Goal: Transaction & Acquisition: Download file/media

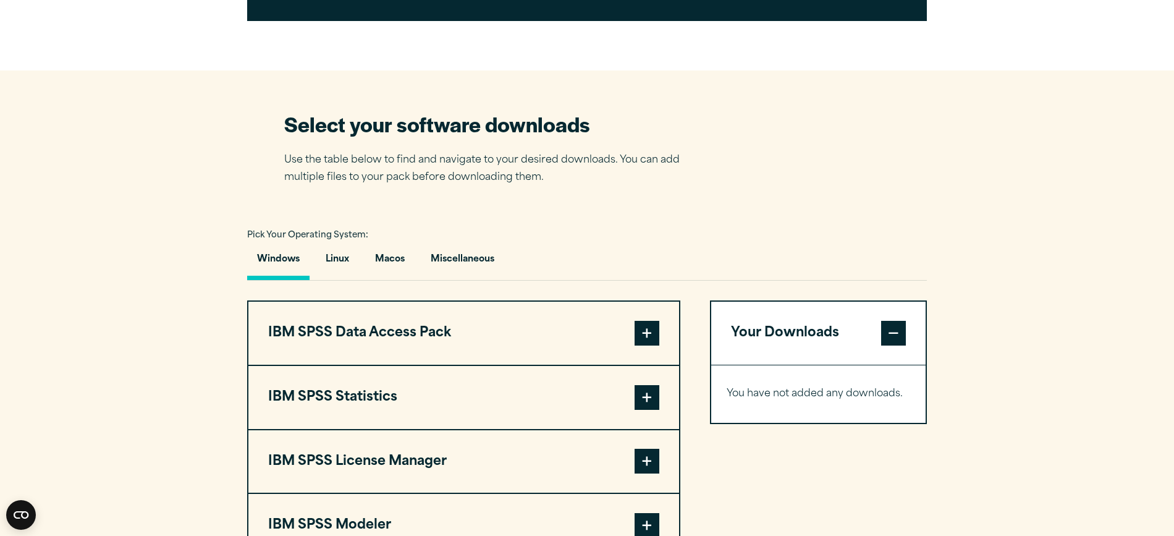
scroll to position [872, 0]
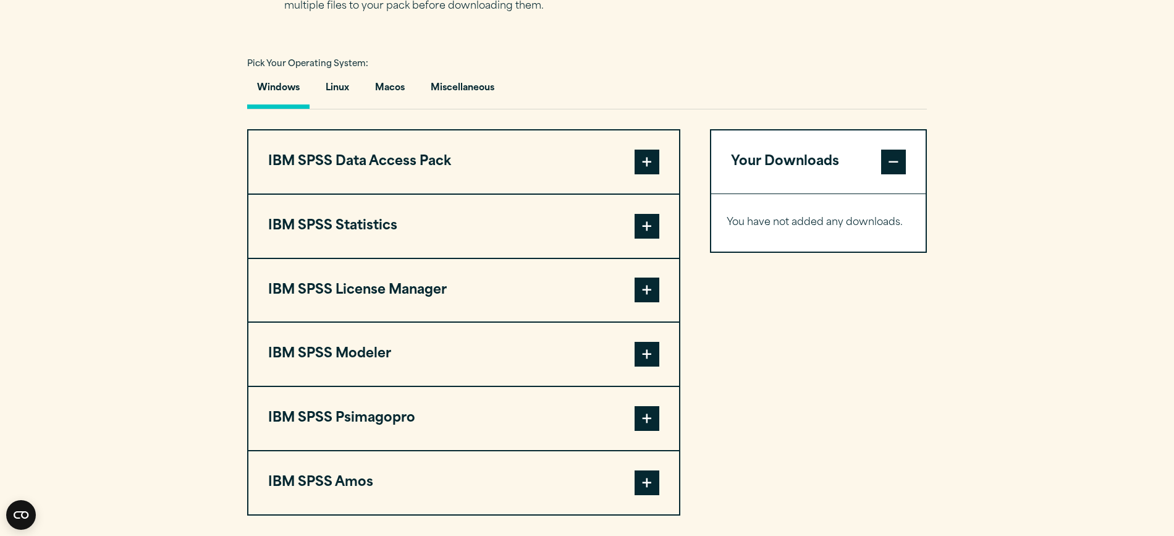
click at [643, 233] on span at bounding box center [646, 226] width 25 height 25
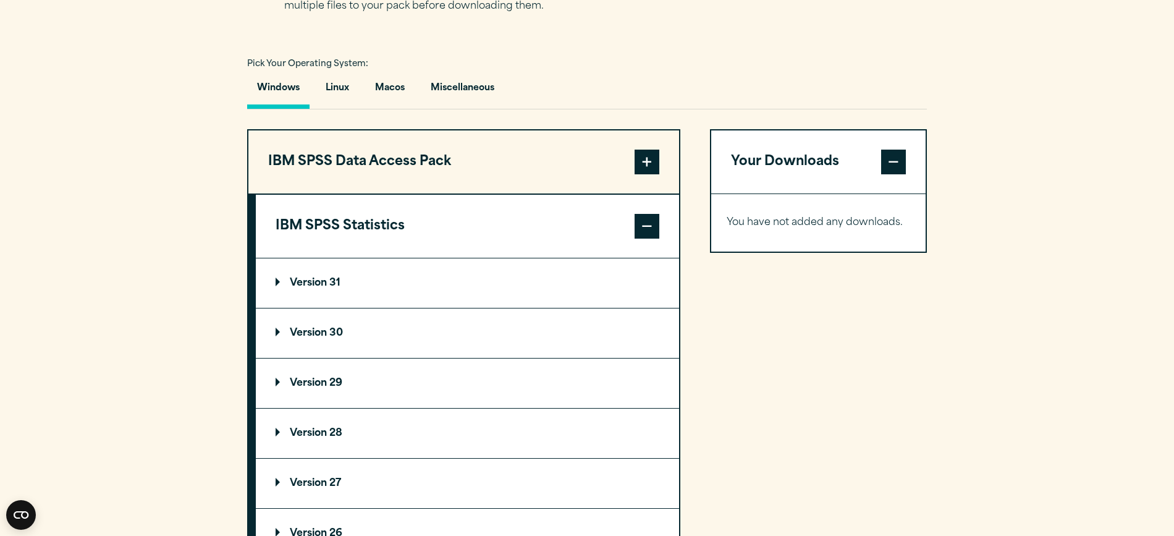
scroll to position [943, 0]
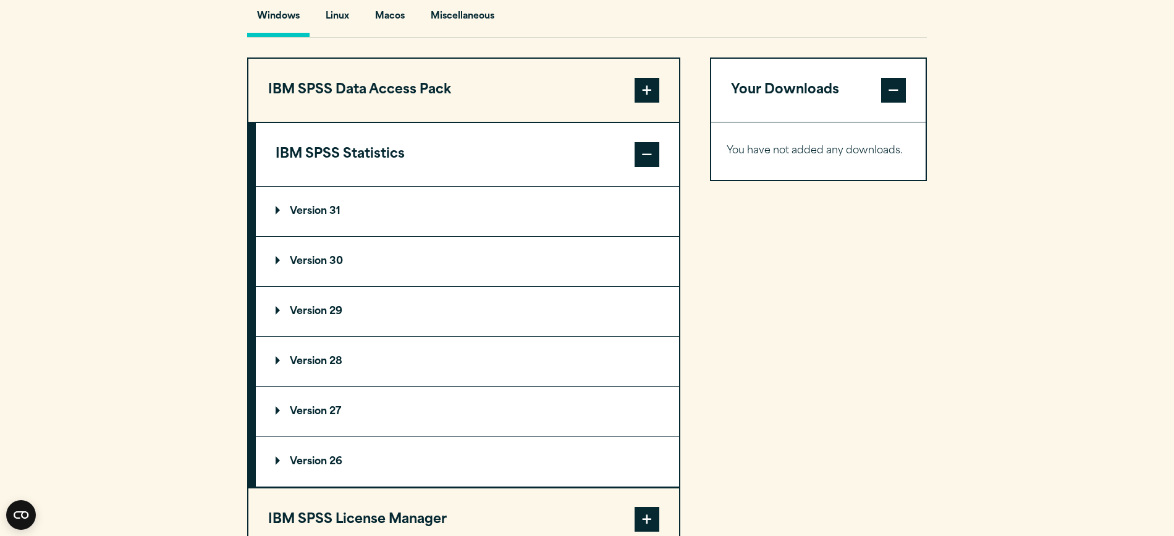
click at [276, 263] on p "Version 30" at bounding box center [309, 261] width 67 height 10
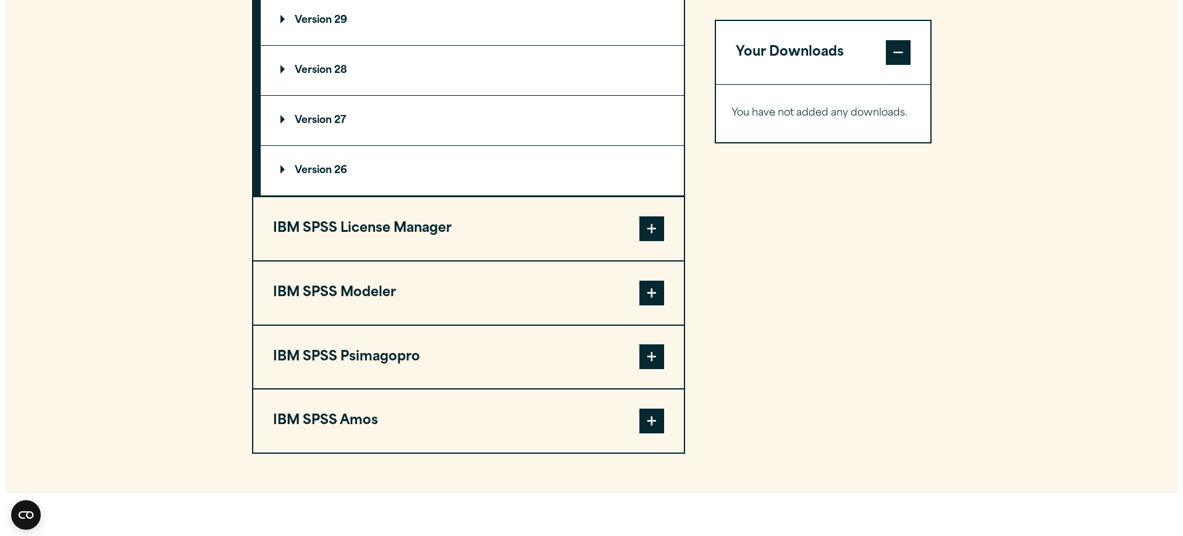
scroll to position [1438, 0]
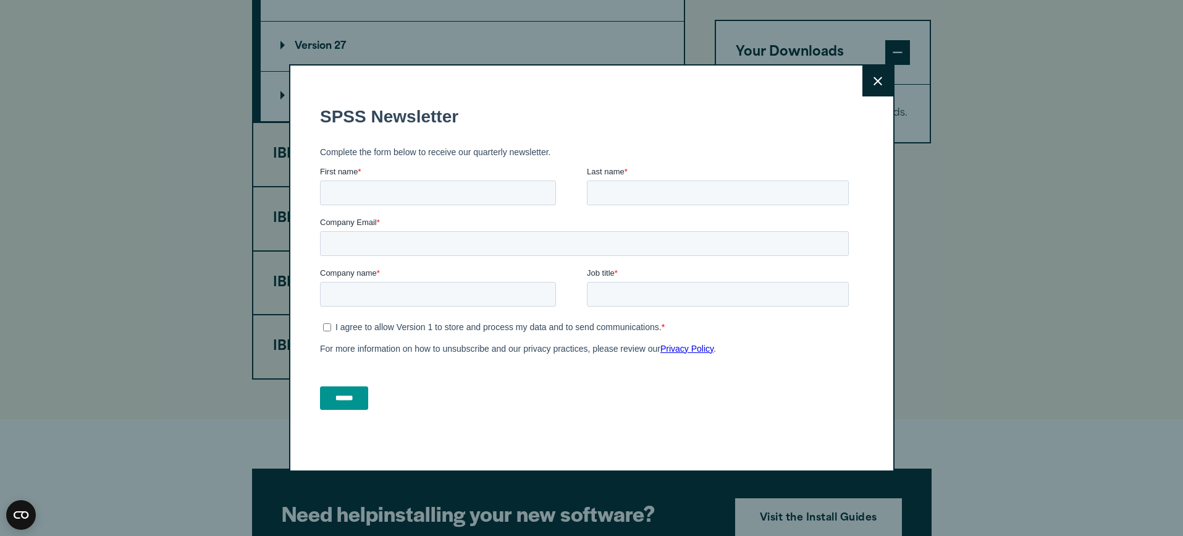
click at [865, 79] on button "Close" at bounding box center [877, 80] width 31 height 31
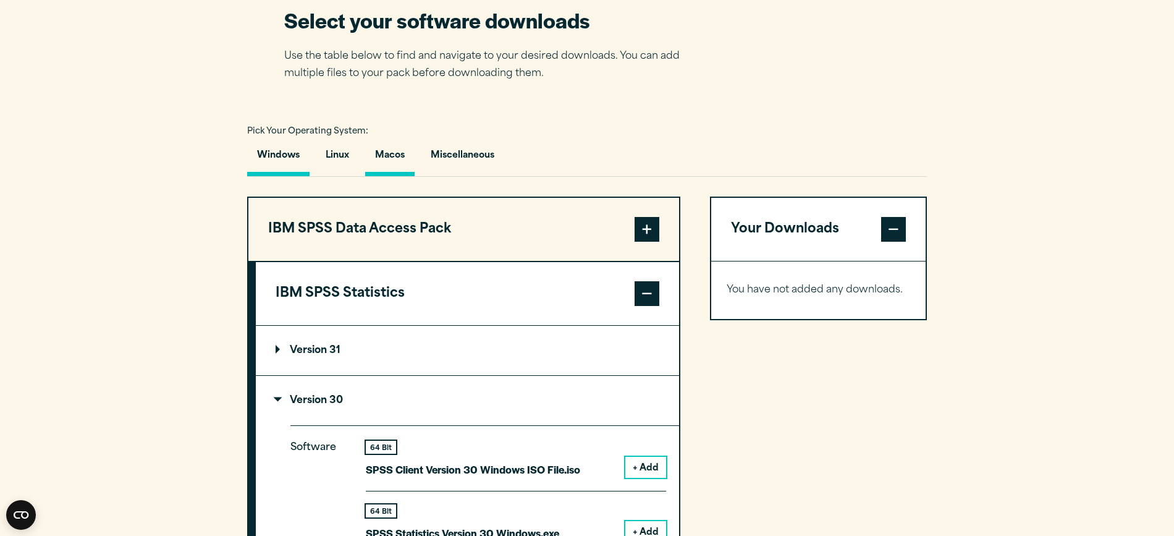
scroll to position [803, 0]
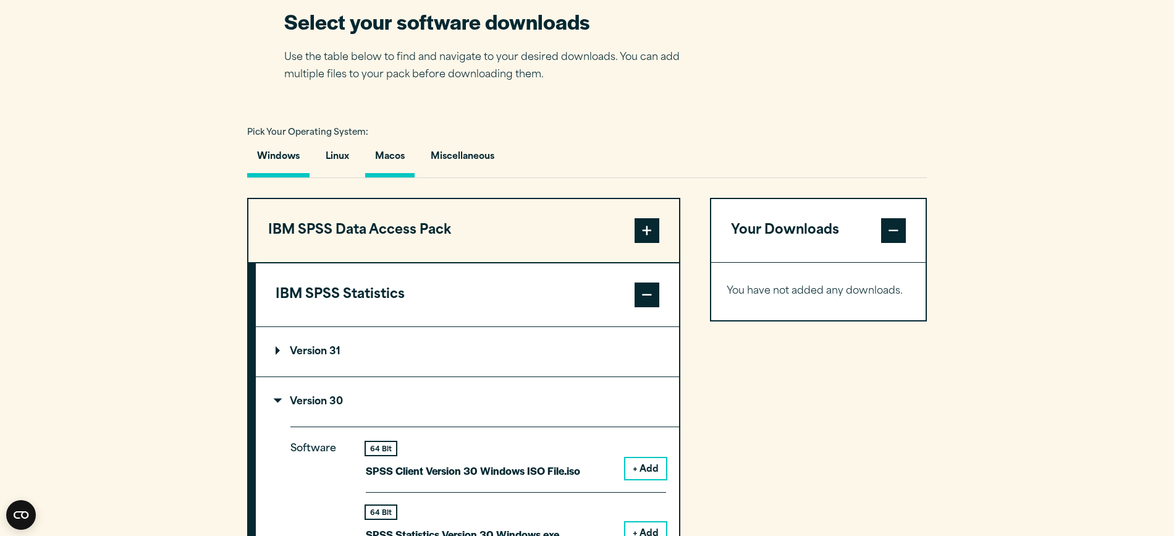
click at [388, 159] on button "Macos" at bounding box center [389, 159] width 49 height 35
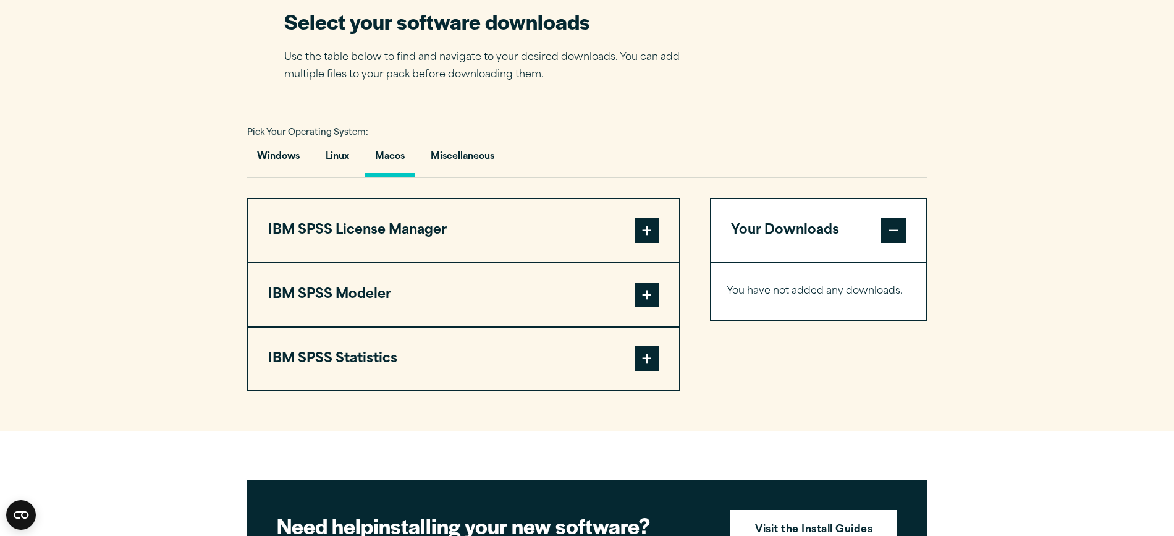
click at [646, 361] on span at bounding box center [646, 358] width 25 height 25
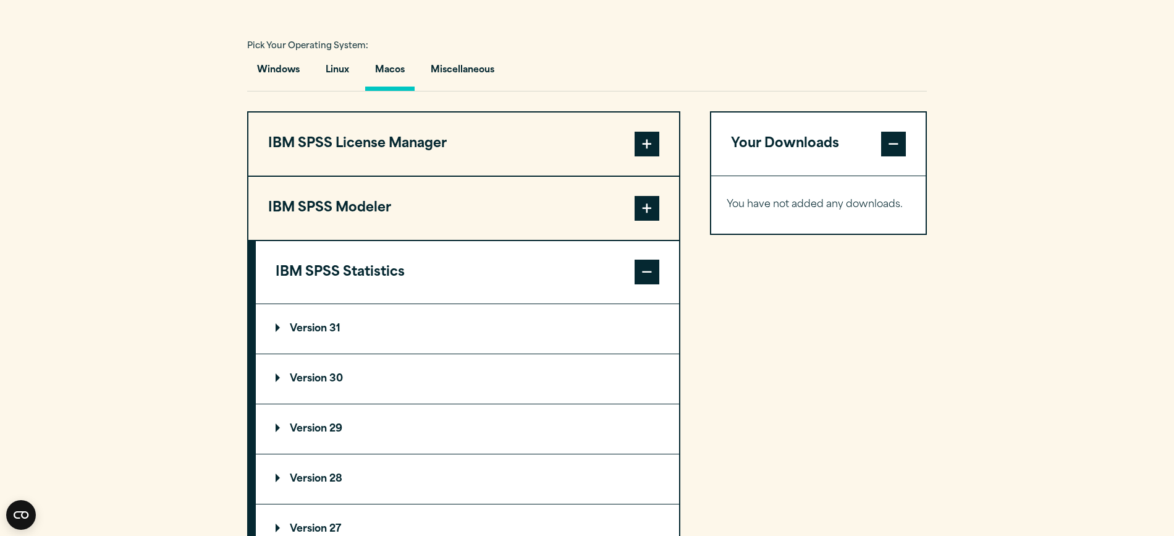
scroll to position [925, 0]
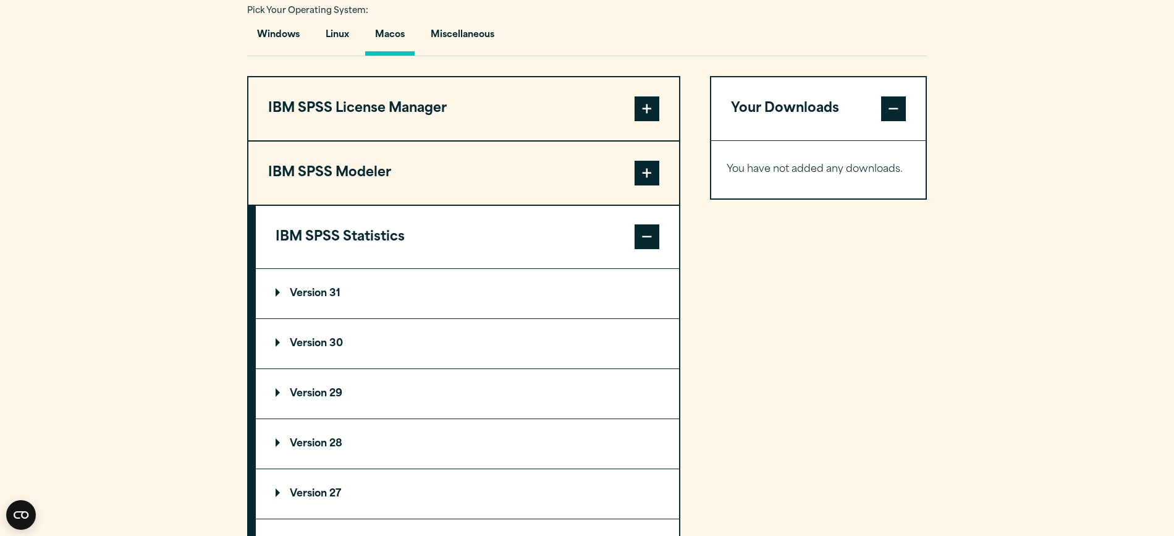
click at [324, 348] on p "Version 30" at bounding box center [309, 344] width 67 height 10
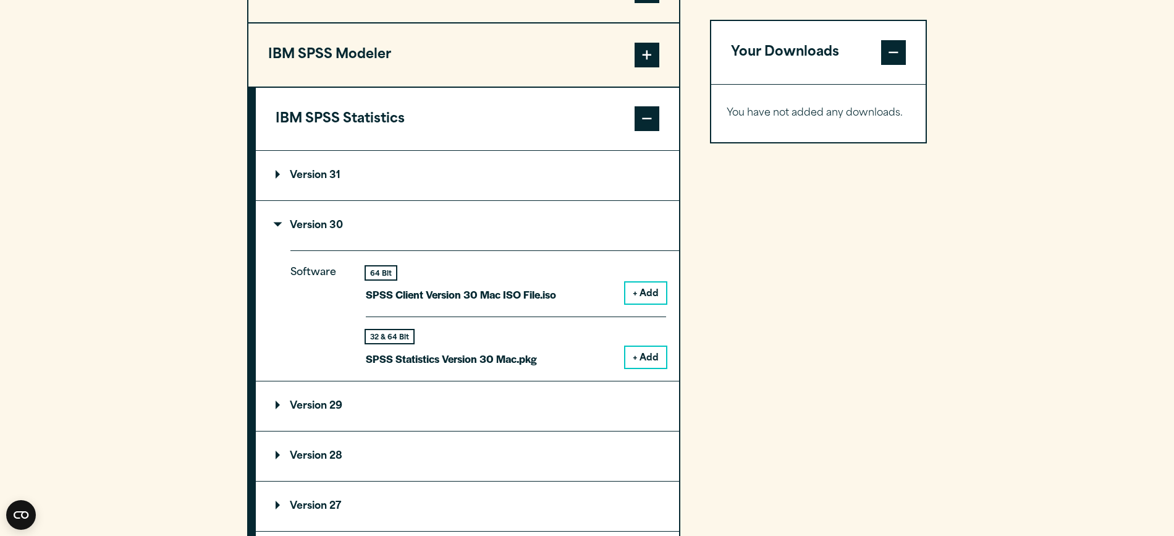
scroll to position [1046, 0]
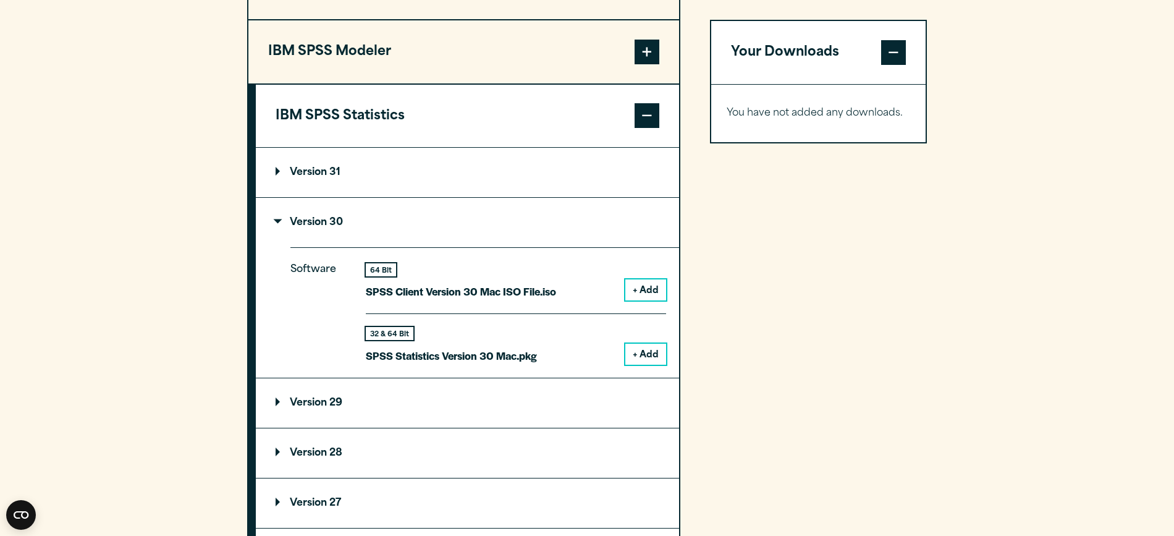
click at [644, 354] on button "+ Add" at bounding box center [645, 353] width 41 height 21
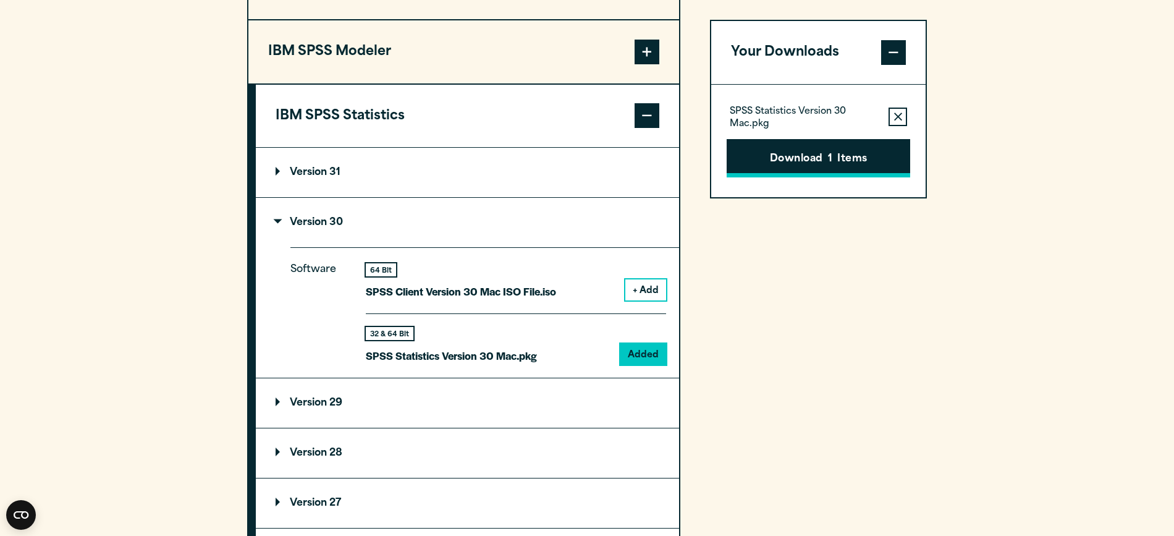
click at [793, 159] on button "Download 1 Items" at bounding box center [817, 158] width 183 height 38
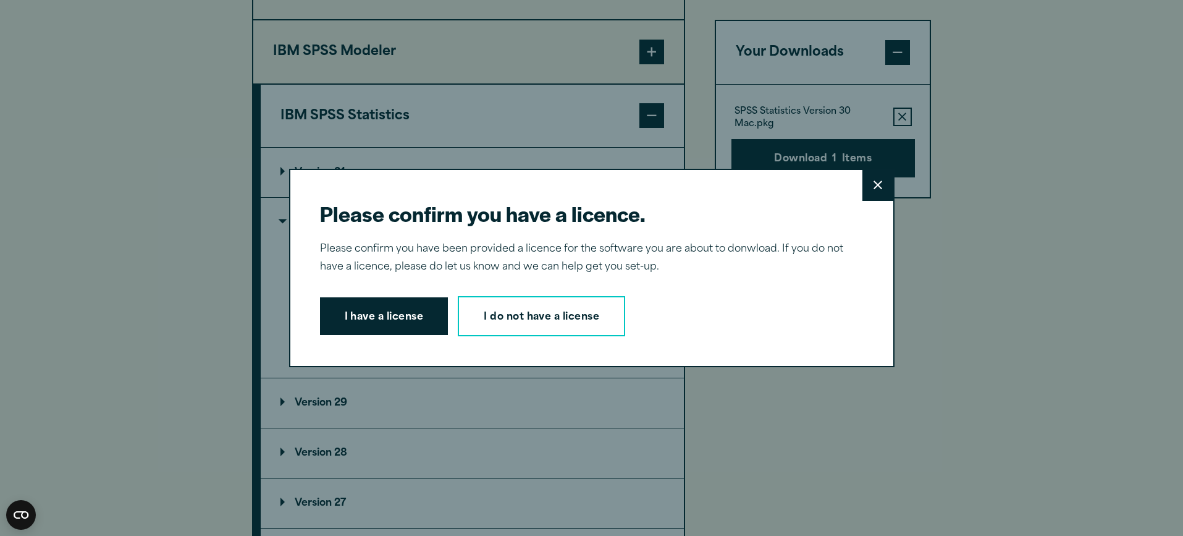
click at [392, 320] on button "I have a license" at bounding box center [384, 316] width 128 height 38
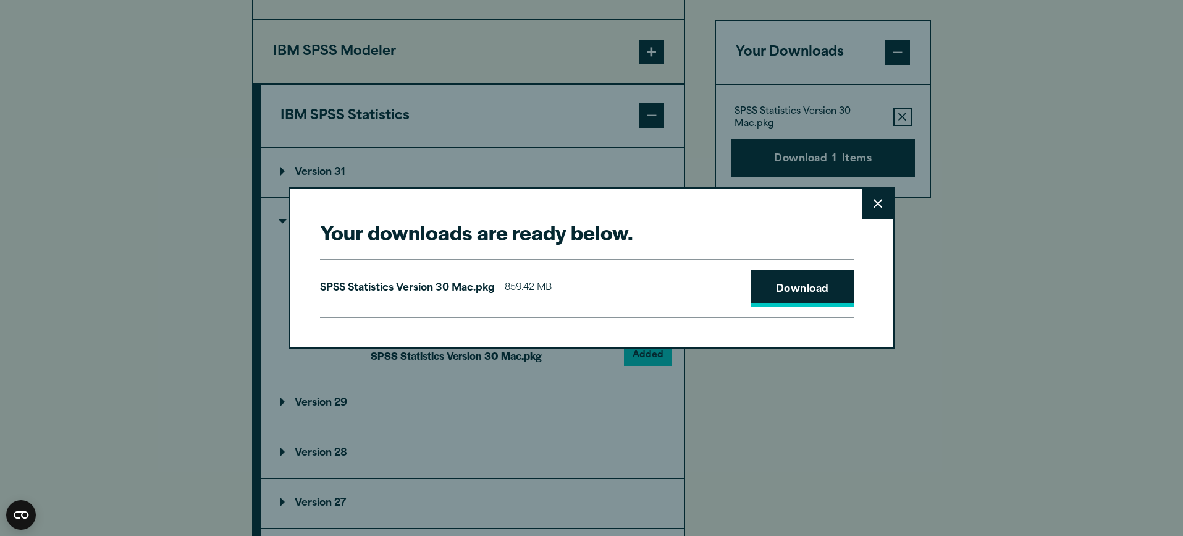
click at [806, 282] on link "Download" at bounding box center [802, 288] width 103 height 38
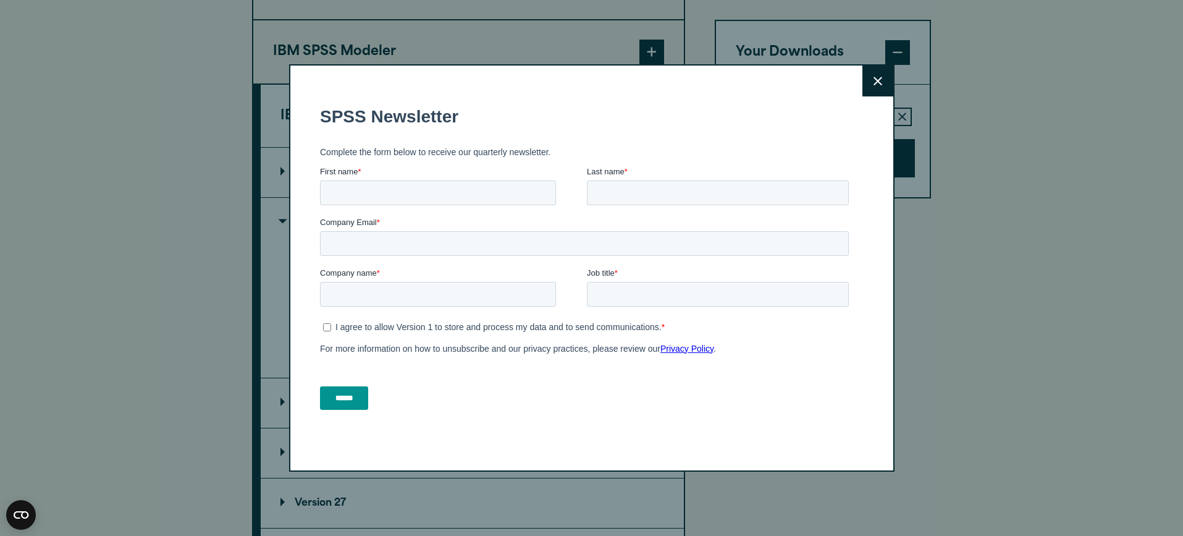
click at [875, 82] on icon at bounding box center [877, 81] width 9 height 9
